Goal: Information Seeking & Learning: Find specific fact

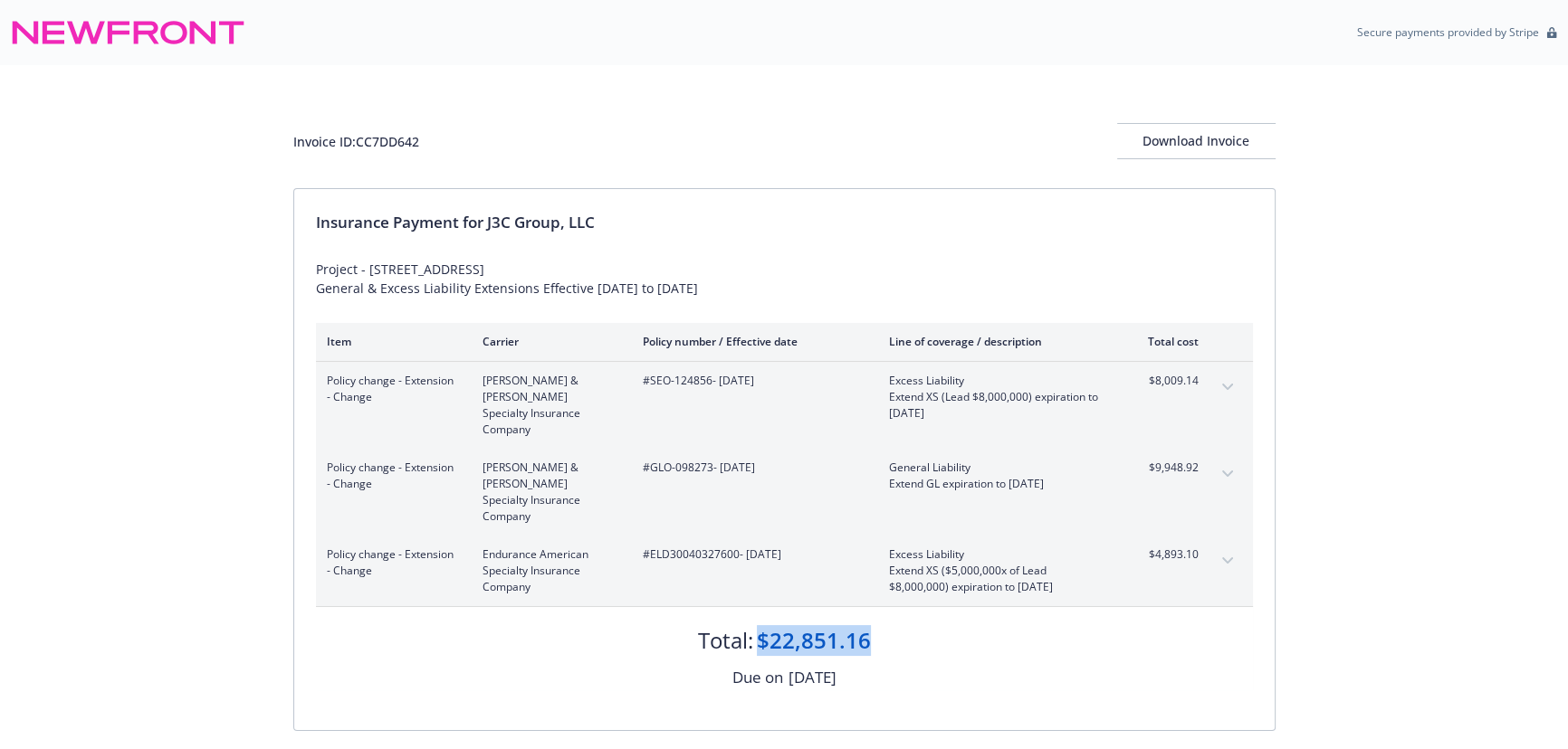
drag, startPoint x: 912, startPoint y: 586, endPoint x: 758, endPoint y: 600, distance: 154.6
click at [758, 607] on div "Total: $22,851.16" at bounding box center [784, 631] width 937 height 49
copy div "$22,851.16"
